Goal: Task Accomplishment & Management: Manage account settings

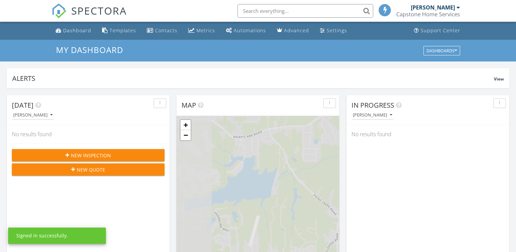
scroll to position [3, 3]
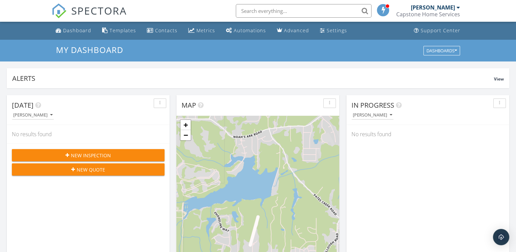
click at [437, 6] on div "[PERSON_NAME]" at bounding box center [433, 7] width 44 height 7
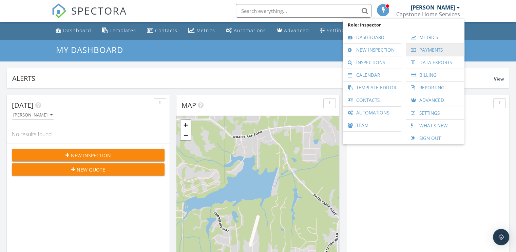
click at [430, 49] on link "Payments" at bounding box center [436, 50] width 52 height 12
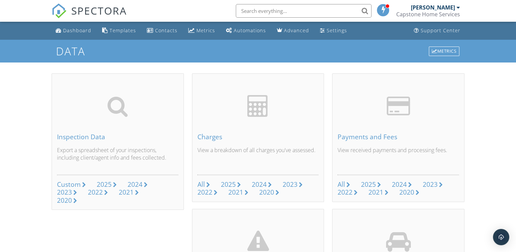
click at [448, 8] on div "[PERSON_NAME]" at bounding box center [433, 7] width 44 height 7
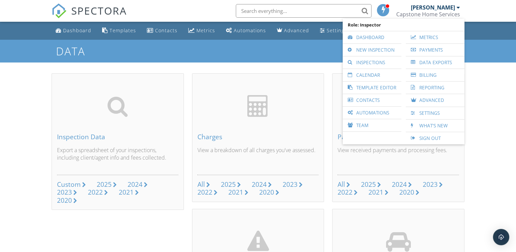
click at [323, 52] on h1 "Data" at bounding box center [258, 51] width 404 height 12
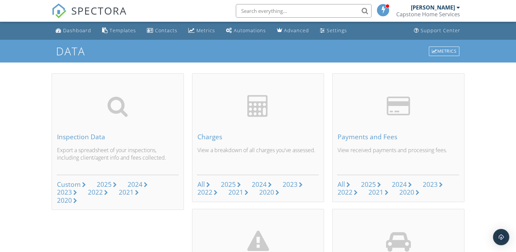
click at [382, 12] on span at bounding box center [383, 9] width 7 height 5
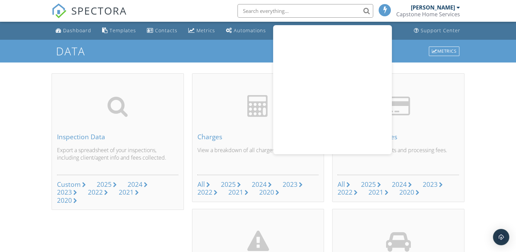
click at [240, 51] on h1 "Data" at bounding box center [258, 51] width 404 height 12
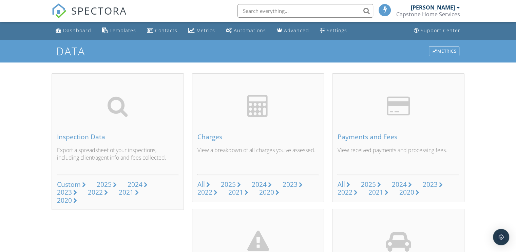
click at [440, 4] on div "Brian Thornton Capstone Home Services" at bounding box center [429, 11] width 64 height 22
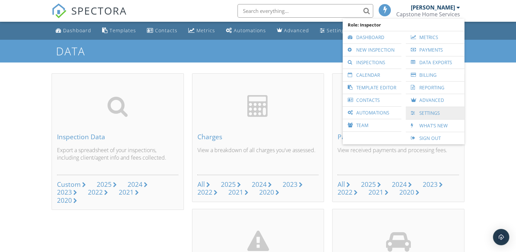
click at [428, 111] on link "Settings" at bounding box center [436, 113] width 52 height 12
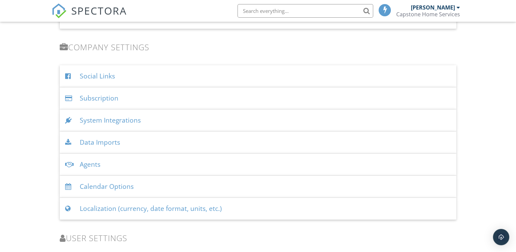
scroll to position [804, 0]
click at [107, 95] on div "Subscription" at bounding box center [258, 98] width 397 height 22
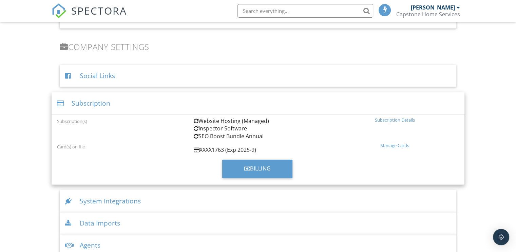
click at [378, 117] on div "Subscription Details" at bounding box center [395, 119] width 129 height 5
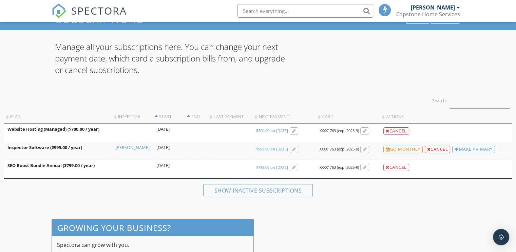
scroll to position [38, 0]
